Goal: Use online tool/utility

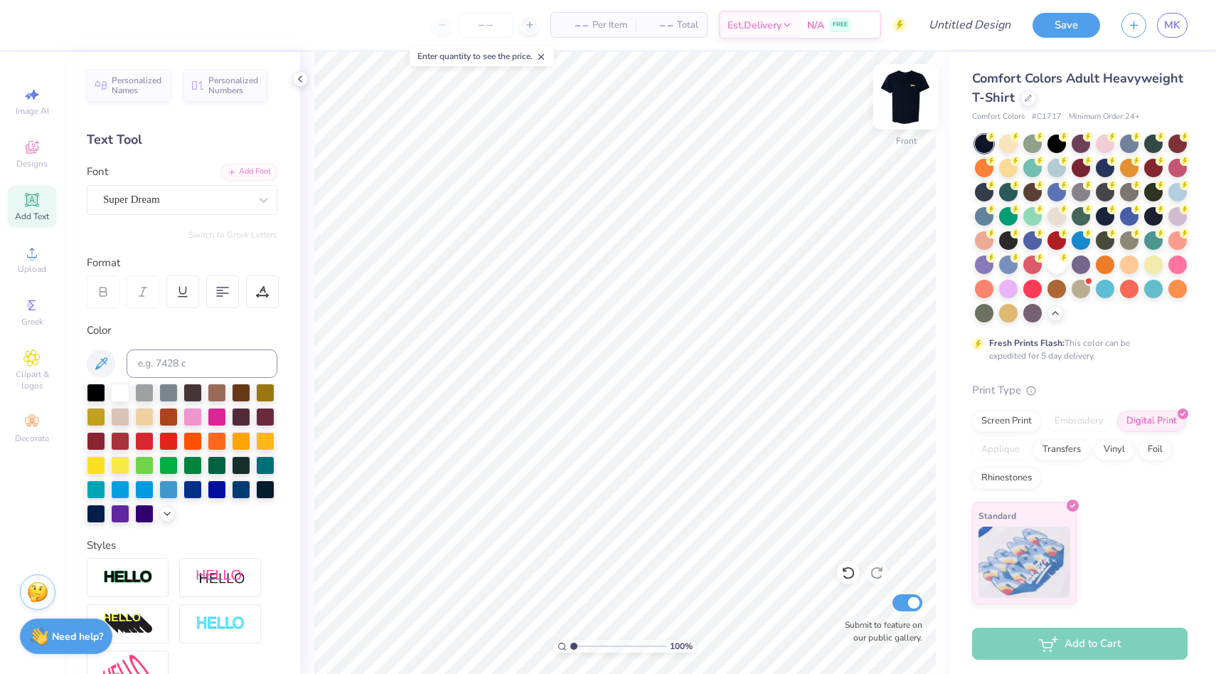
click at [905, 89] on img at bounding box center [906, 96] width 57 height 57
click at [903, 100] on img at bounding box center [906, 96] width 57 height 57
click at [903, 100] on img at bounding box center [906, 97] width 28 height 28
